Goal: Information Seeking & Learning: Learn about a topic

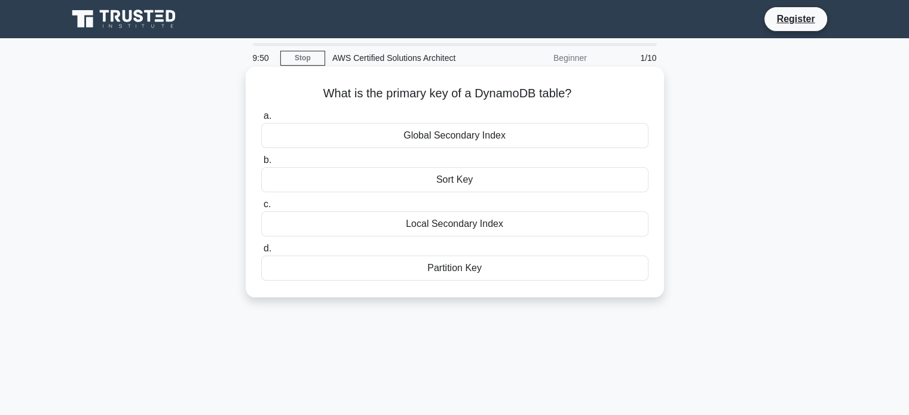
click at [559, 136] on div "Global Secondary Index" at bounding box center [454, 135] width 387 height 25
click at [261, 120] on input "a. Global Secondary Index" at bounding box center [261, 116] width 0 height 8
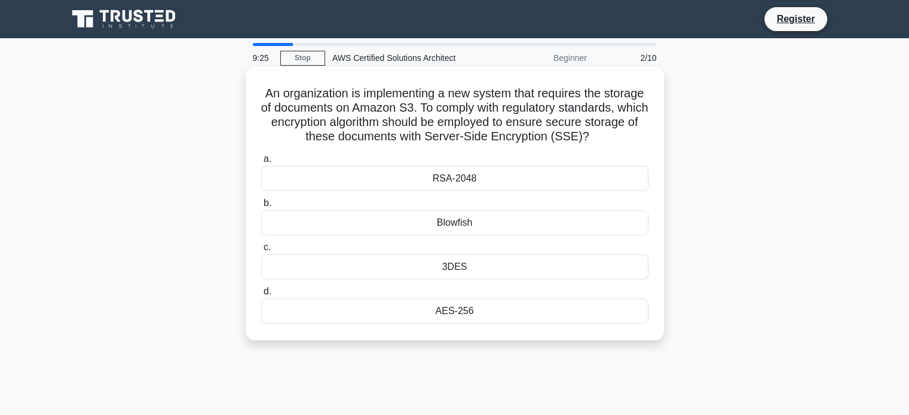
click at [511, 191] on div "RSA-2048" at bounding box center [454, 178] width 387 height 25
click at [261, 163] on input "a. RSA-2048" at bounding box center [261, 159] width 0 height 8
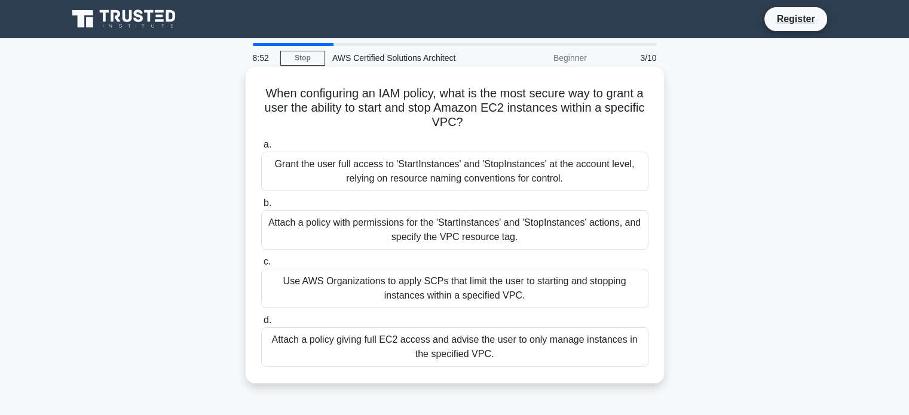
click at [494, 235] on div "Attach a policy with permissions for the 'StartInstances' and 'StopInstances' a…" at bounding box center [454, 229] width 387 height 39
click at [261, 207] on input "b. Attach a policy with permissions for the 'StartInstances' and 'StopInstances…" at bounding box center [261, 204] width 0 height 8
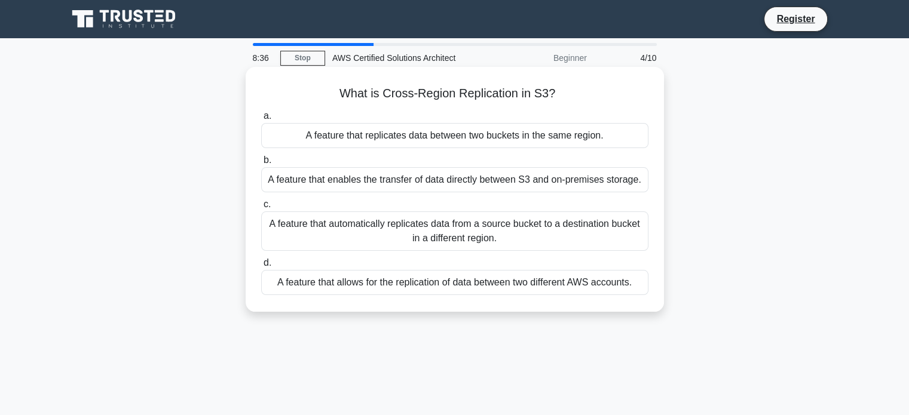
click at [465, 231] on div "A feature that automatically replicates data from a source bucket to a destinat…" at bounding box center [454, 231] width 387 height 39
click at [261, 209] on input "c. A feature that automatically replicates data from a source bucket to a desti…" at bounding box center [261, 205] width 0 height 8
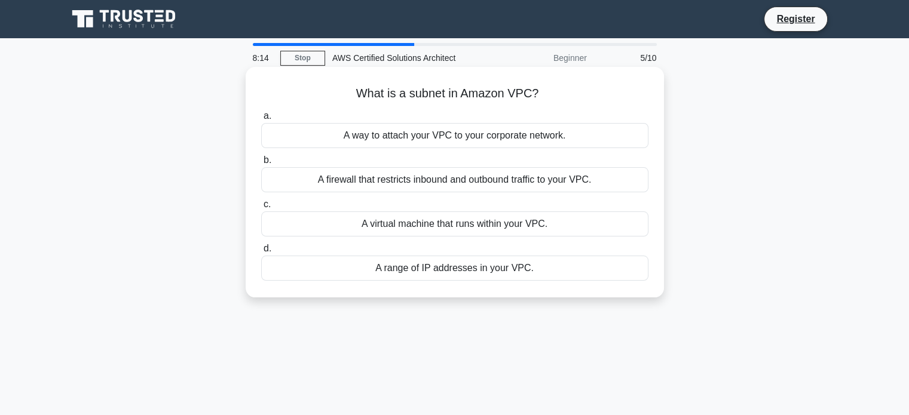
click at [468, 267] on div "A range of IP addresses in your VPC." at bounding box center [454, 268] width 387 height 25
click at [261, 253] on input "d. A range of IP addresses in your VPC." at bounding box center [261, 249] width 0 height 8
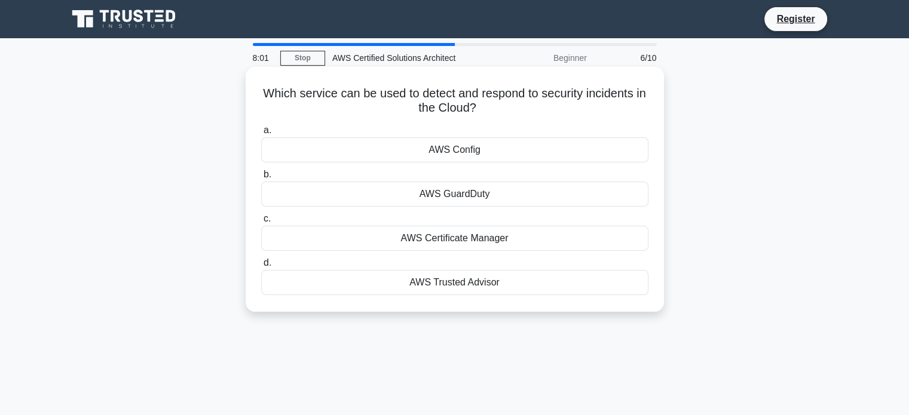
click at [494, 201] on div "AWS GuardDuty" at bounding box center [454, 194] width 387 height 25
click at [261, 179] on input "b. AWS GuardDuty" at bounding box center [261, 175] width 0 height 8
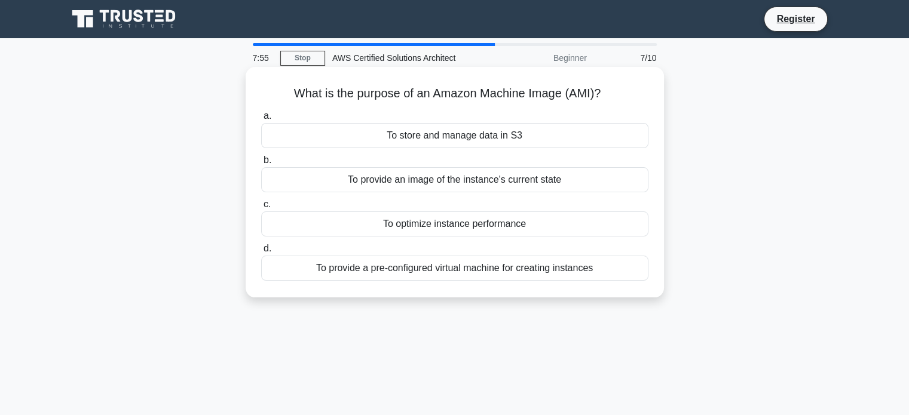
click at [480, 185] on div "To provide an image of the instance's current state" at bounding box center [454, 179] width 387 height 25
click at [261, 164] on input "b. To provide an image of the instance's current state" at bounding box center [261, 161] width 0 height 8
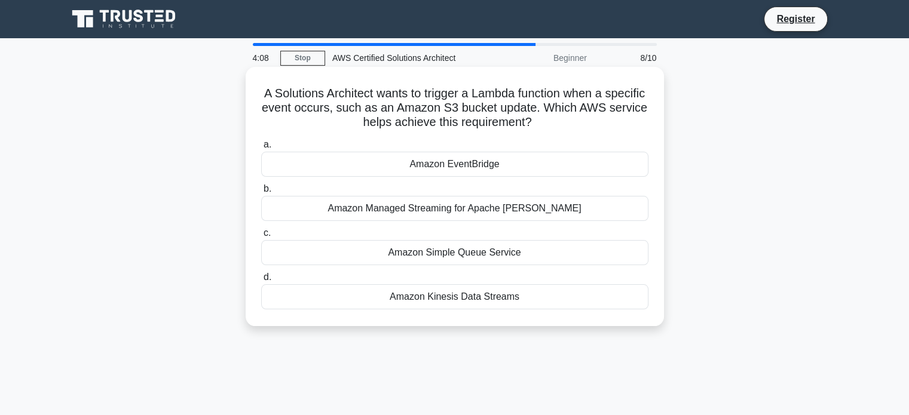
click at [478, 163] on div "Amazon EventBridge" at bounding box center [454, 164] width 387 height 25
click at [261, 149] on input "a. Amazon EventBridge" at bounding box center [261, 145] width 0 height 8
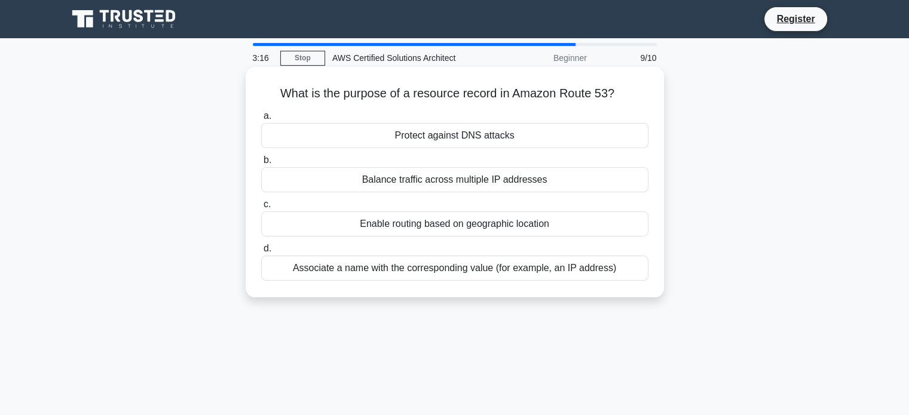
click at [509, 135] on div "Protect against DNS attacks" at bounding box center [454, 135] width 387 height 25
click at [261, 120] on input "a. Protect against DNS attacks" at bounding box center [261, 116] width 0 height 8
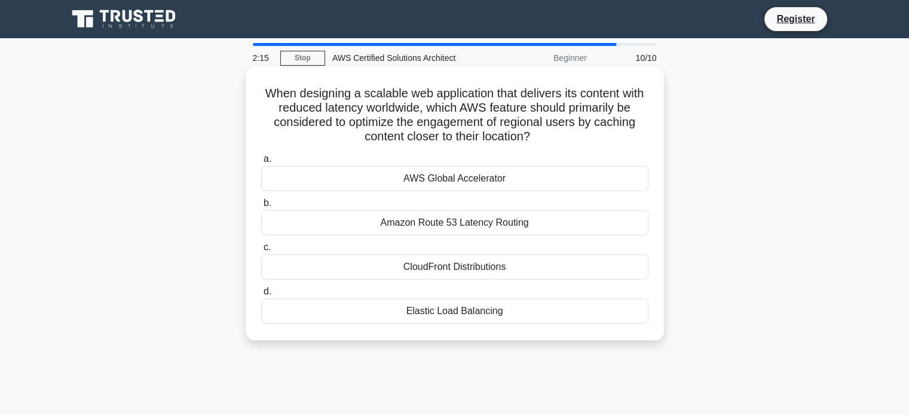
click at [509, 269] on div "CloudFront Distributions" at bounding box center [454, 267] width 387 height 25
click at [261, 252] on input "c. CloudFront Distributions" at bounding box center [261, 248] width 0 height 8
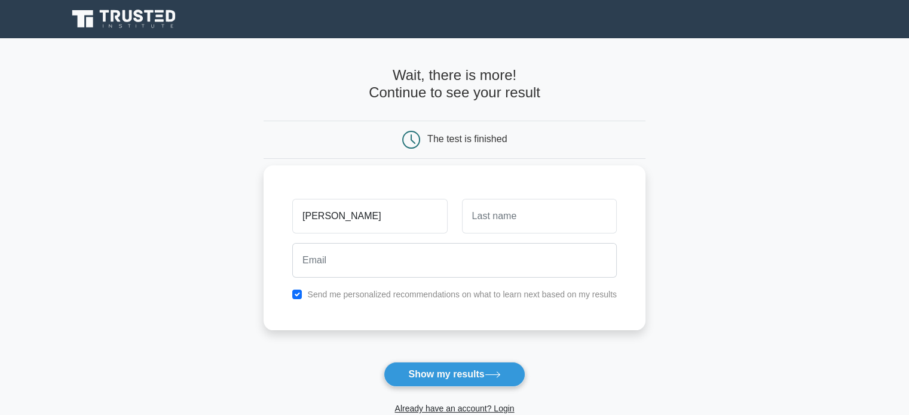
click at [306, 215] on input "harshal" at bounding box center [369, 216] width 155 height 35
type input "Harshal"
click at [476, 206] on input "text" at bounding box center [539, 216] width 155 height 35
type input "Patil"
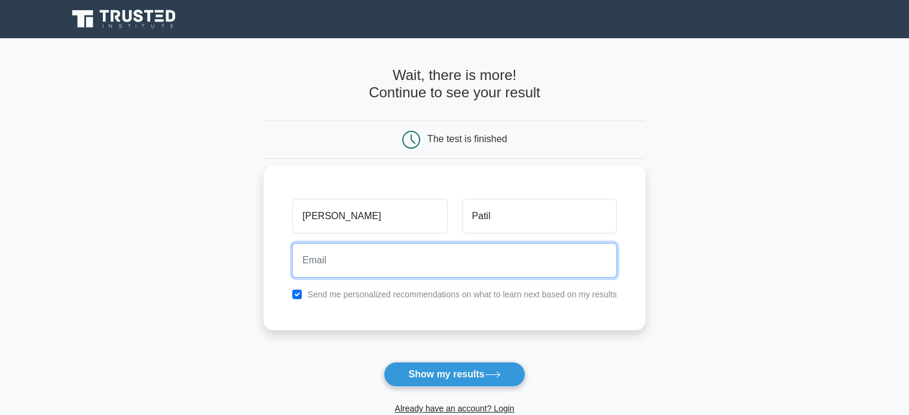
drag, startPoint x: 445, startPoint y: 247, endPoint x: 440, endPoint y: 252, distance: 6.8
click at [440, 251] on input "email" at bounding box center [454, 260] width 324 height 35
type input "cartesla99@gmail.com"
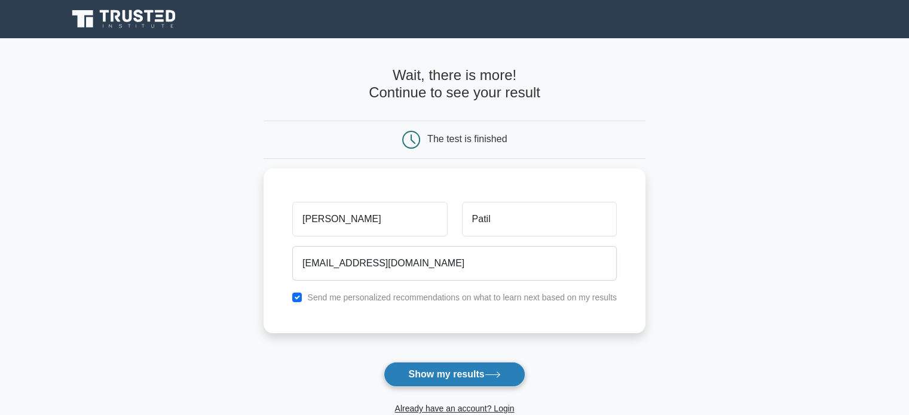
click at [457, 369] on button "Show my results" at bounding box center [454, 374] width 141 height 25
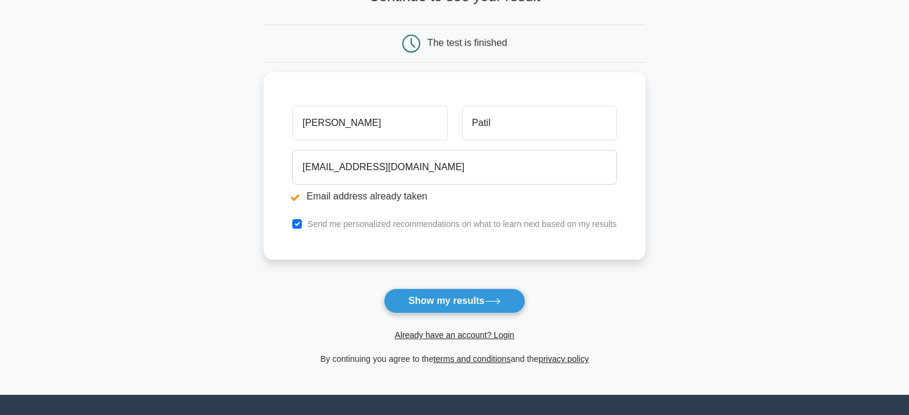
scroll to position [179, 0]
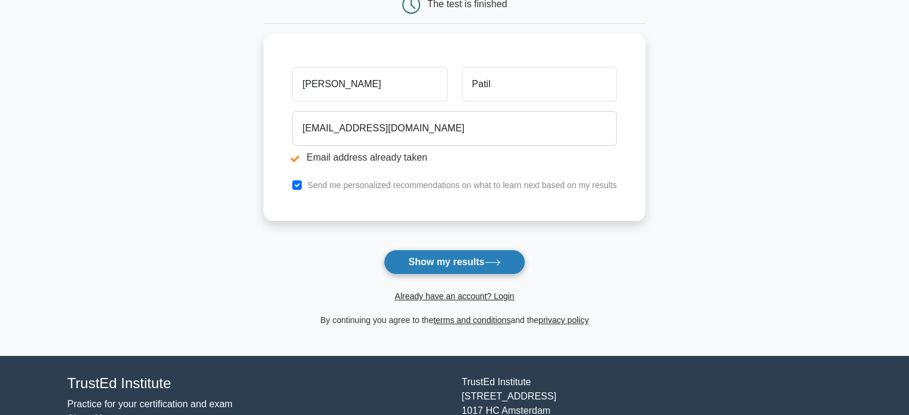
click at [462, 264] on button "Show my results" at bounding box center [454, 262] width 141 height 25
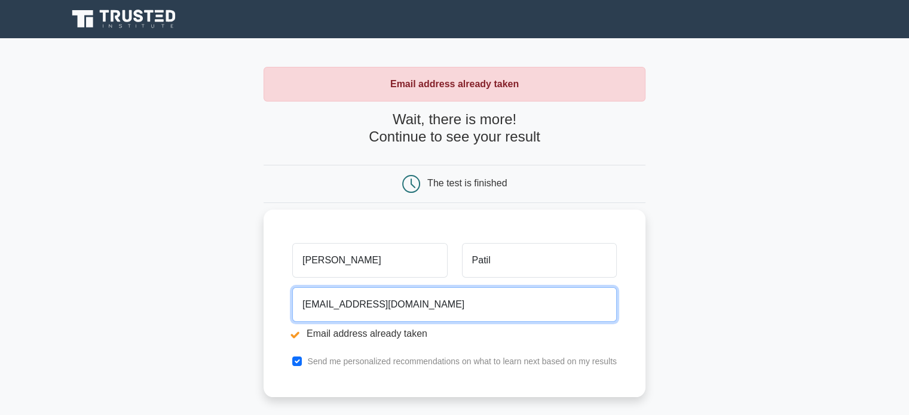
click at [402, 301] on input "[EMAIL_ADDRESS][DOMAIN_NAME]" at bounding box center [454, 304] width 324 height 35
type input "c"
click at [407, 298] on input "email" at bounding box center [454, 304] width 324 height 35
type input "harshalpatil2203@gmail.com"
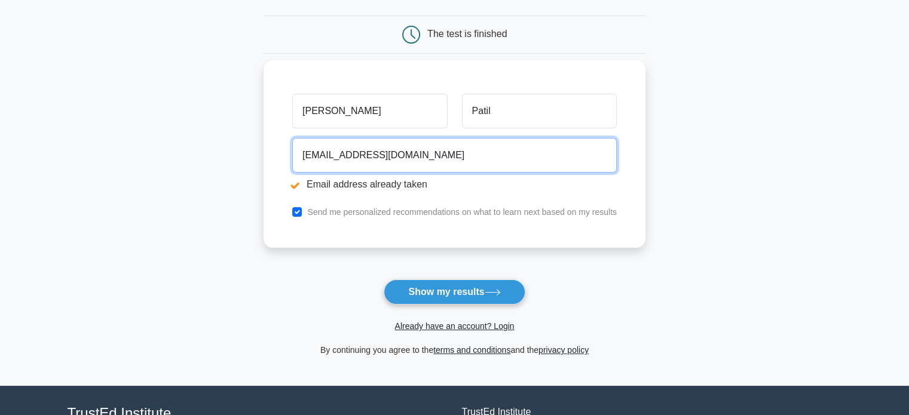
scroll to position [179, 0]
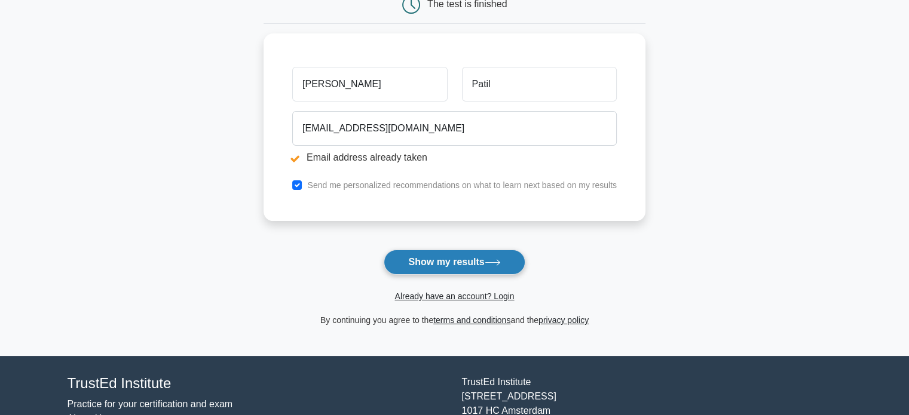
click at [474, 263] on button "Show my results" at bounding box center [454, 262] width 141 height 25
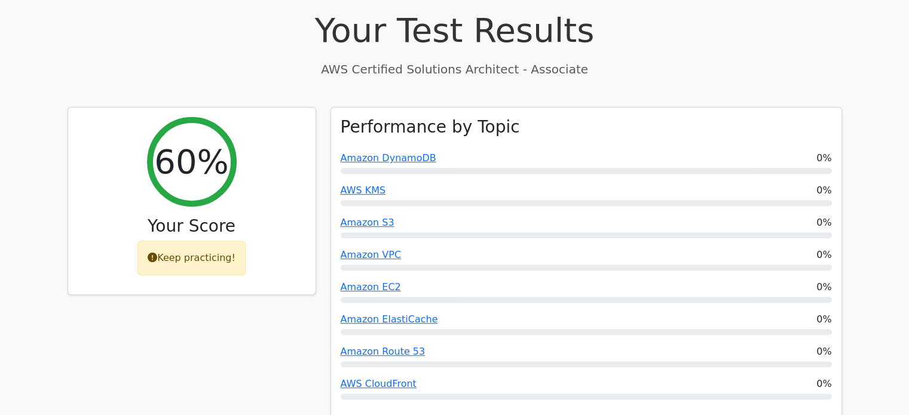
scroll to position [457, 0]
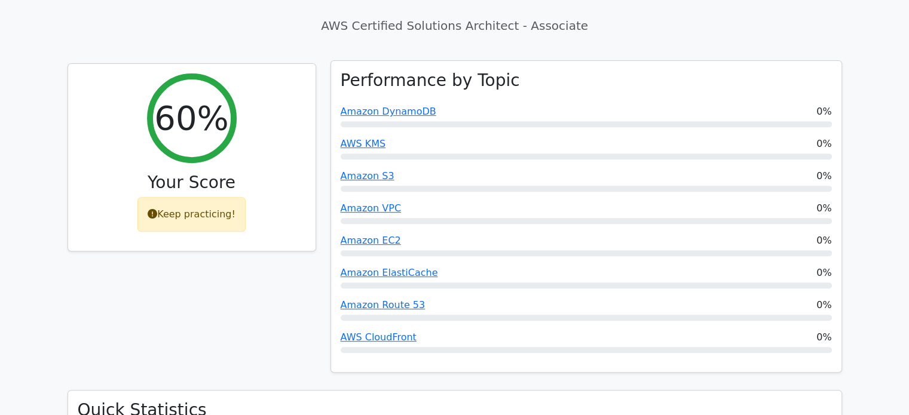
click at [583, 234] on div "Amazon EC2 0%" at bounding box center [586, 241] width 491 height 14
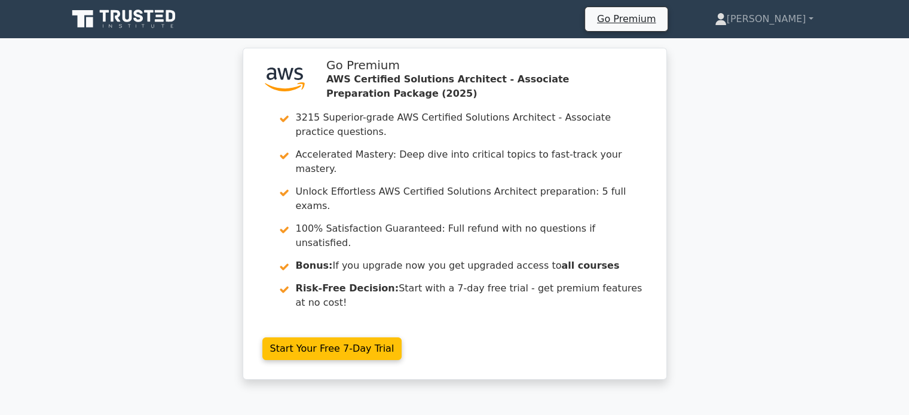
scroll to position [0, 0]
